Goal: Check status: Check status

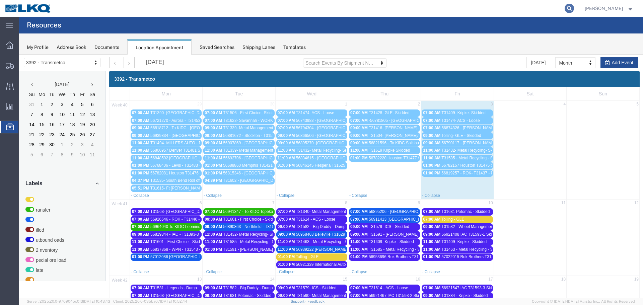
click at [569, 8] on icon at bounding box center [569, 8] width 9 height 9
type input "56790117"
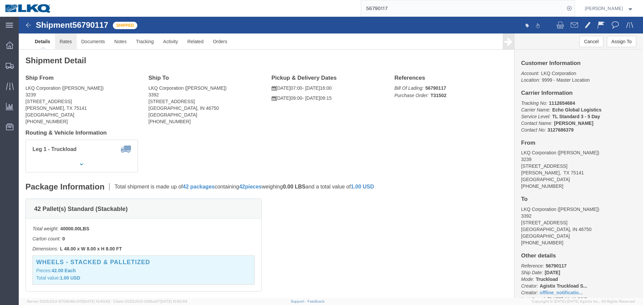
click link "Rates"
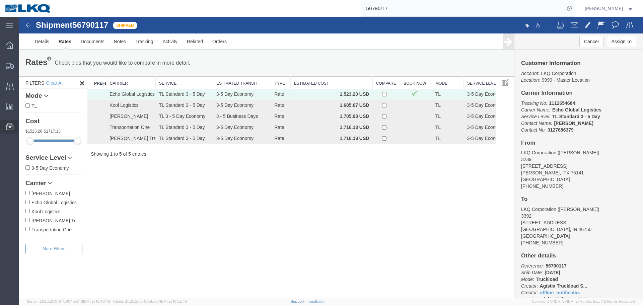
click at [0, 0] on span "Location Appointment" at bounding box center [0, 0] width 0 height 0
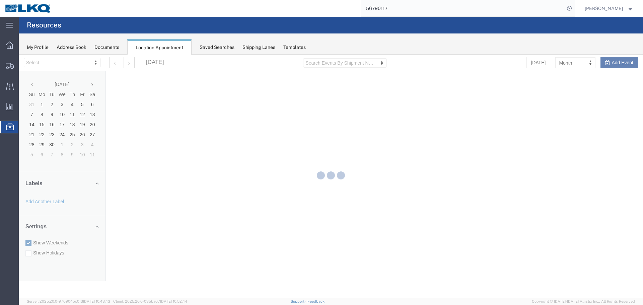
select select "28018"
